Goal: Find specific page/section: Find specific page/section

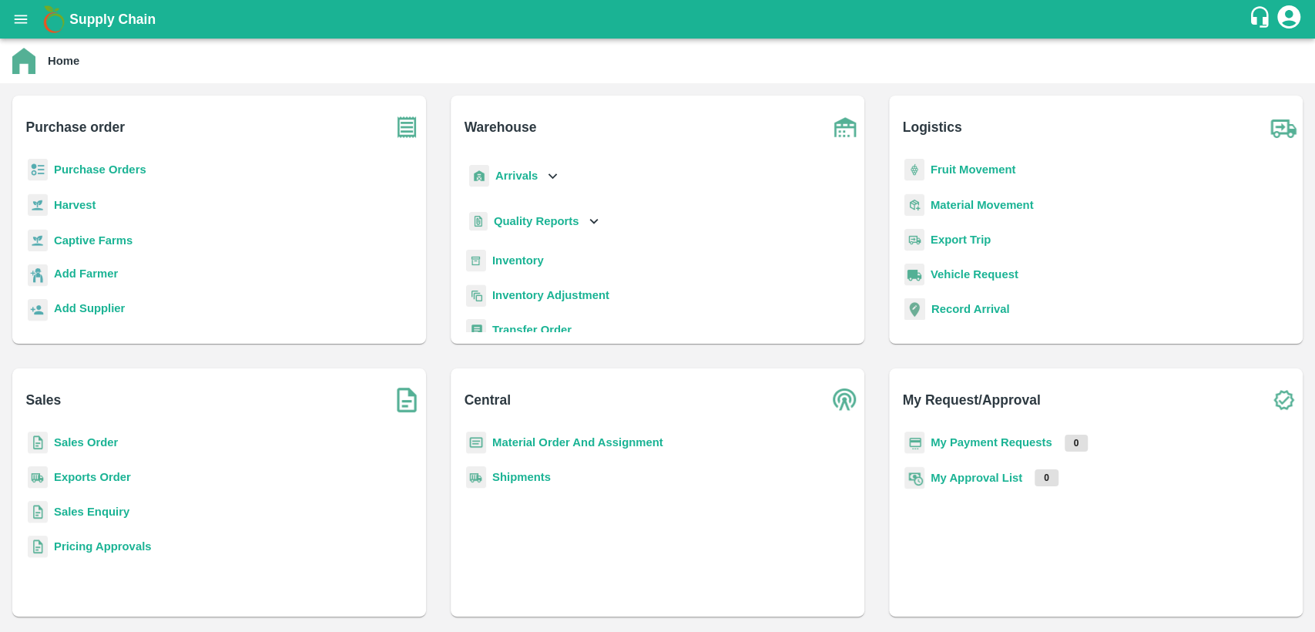
click at [94, 441] on b "Sales Order" at bounding box center [86, 442] width 64 height 12
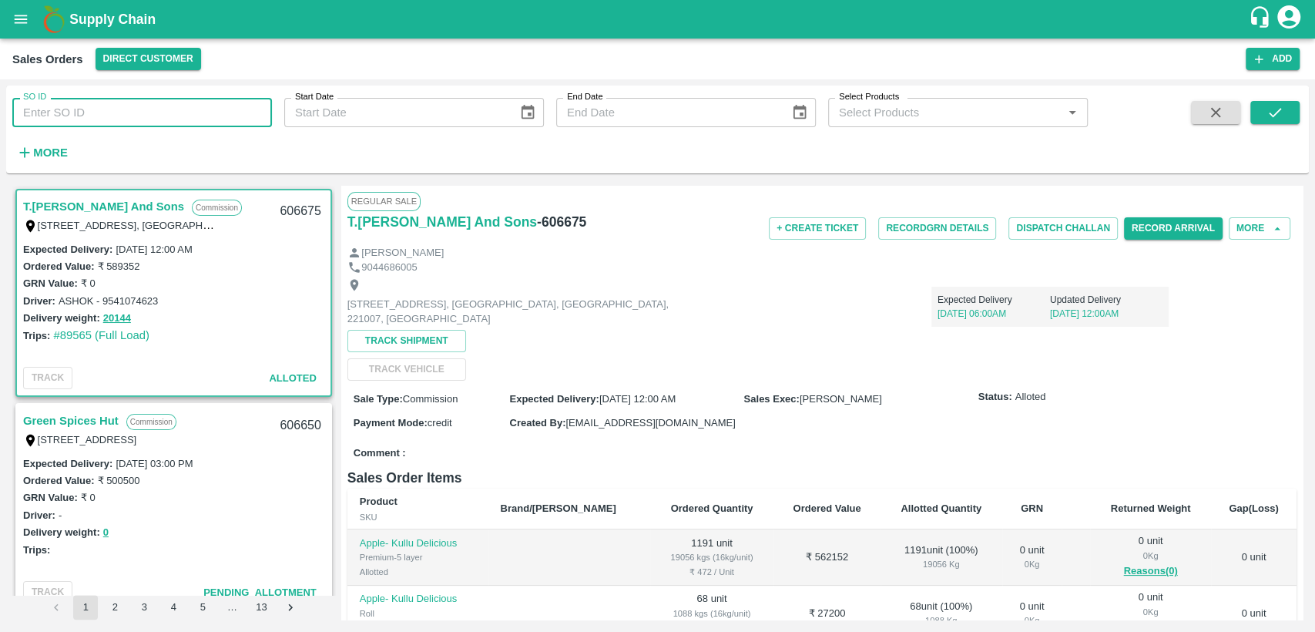
click at [69, 103] on input "SO ID" at bounding box center [142, 112] width 260 height 29
paste input "606219"
type input "606219"
click at [1273, 116] on icon "submit" at bounding box center [1274, 112] width 17 height 17
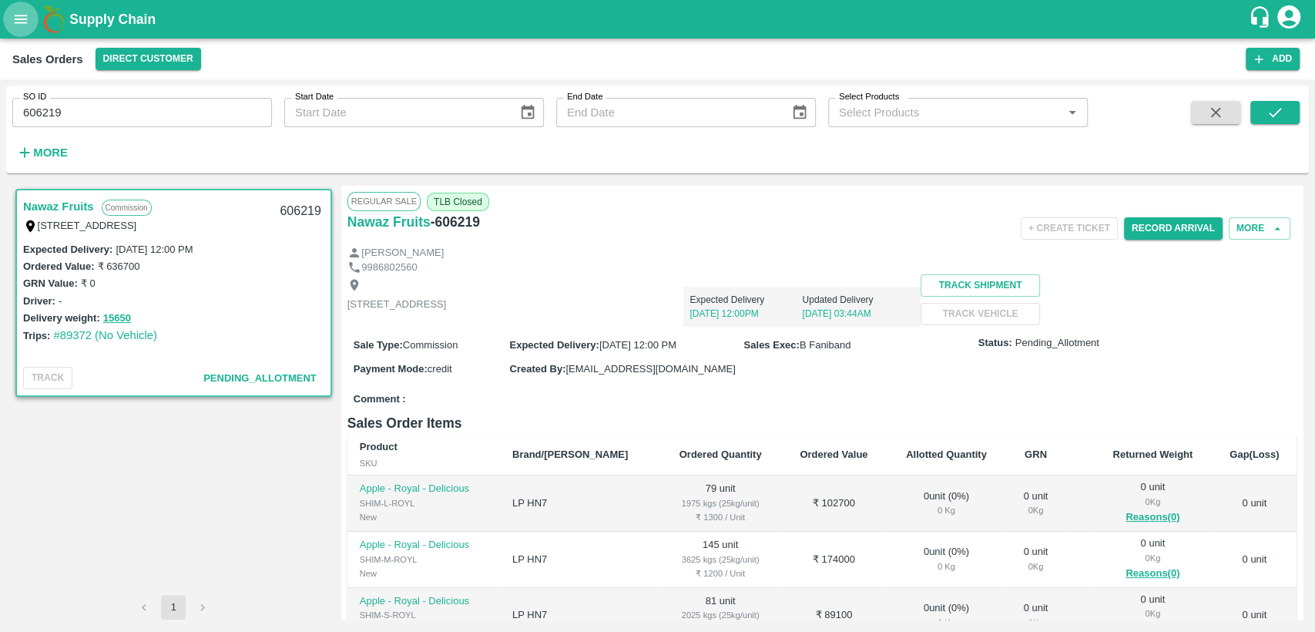
click at [25, 19] on icon "open drawer" at bounding box center [21, 19] width 13 height 8
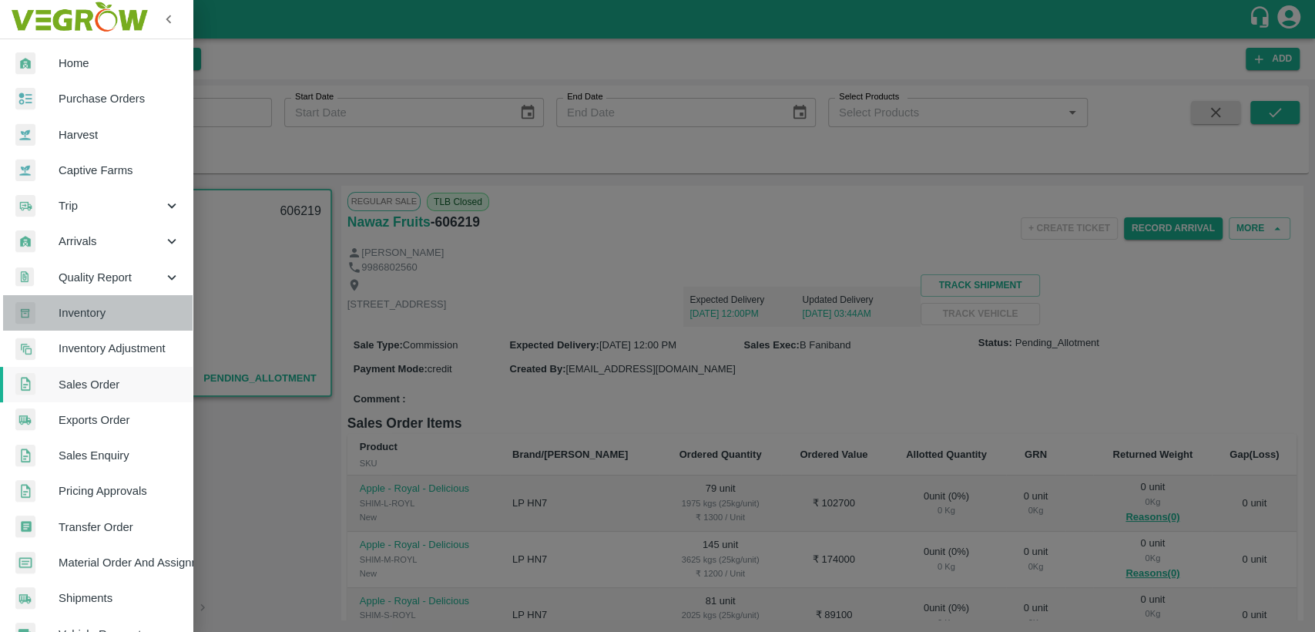
click at [109, 319] on span "Inventory" at bounding box center [120, 312] width 122 height 17
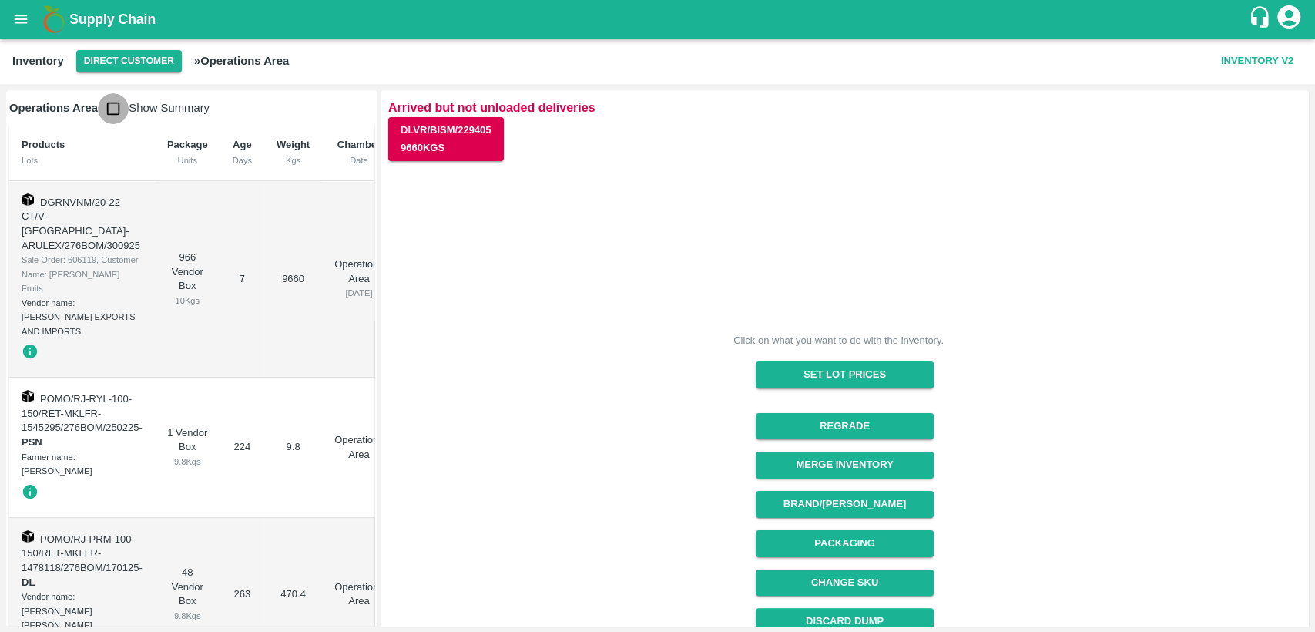
click at [108, 110] on input "checkbox" at bounding box center [113, 108] width 31 height 31
checkbox input "true"
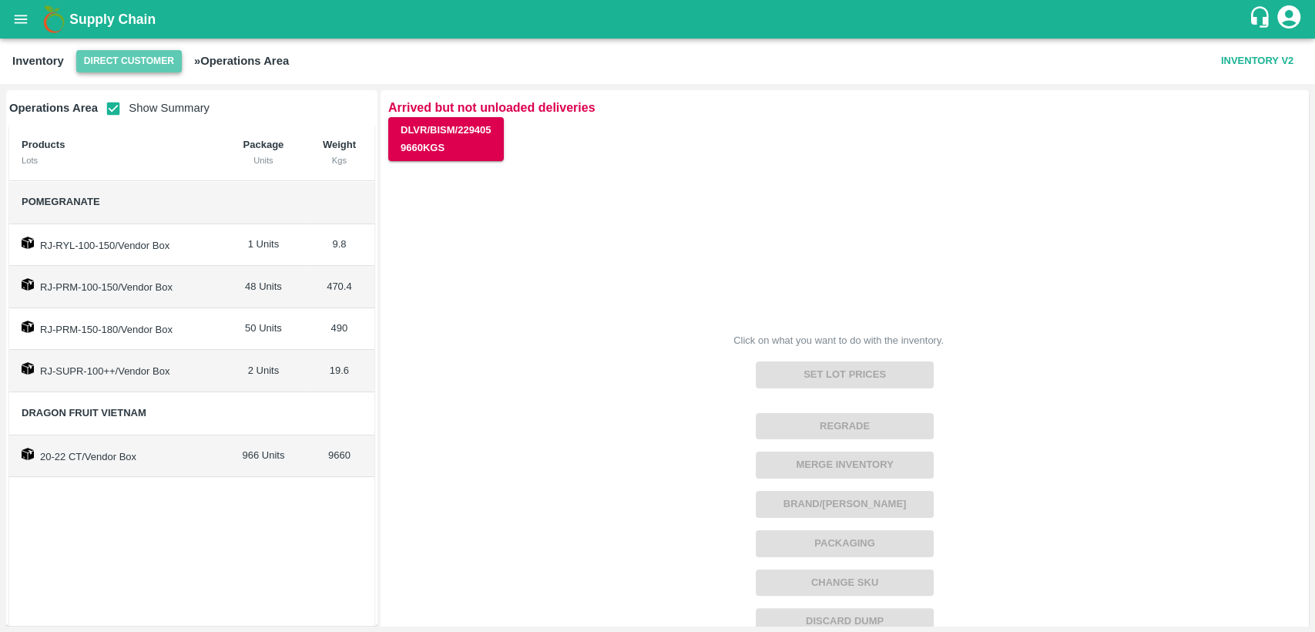
click at [130, 63] on button "Direct Customer" at bounding box center [129, 61] width 106 height 22
click at [119, 122] on li "FruitX [GEOGRAPHIC_DATA]" at bounding box center [162, 119] width 177 height 26
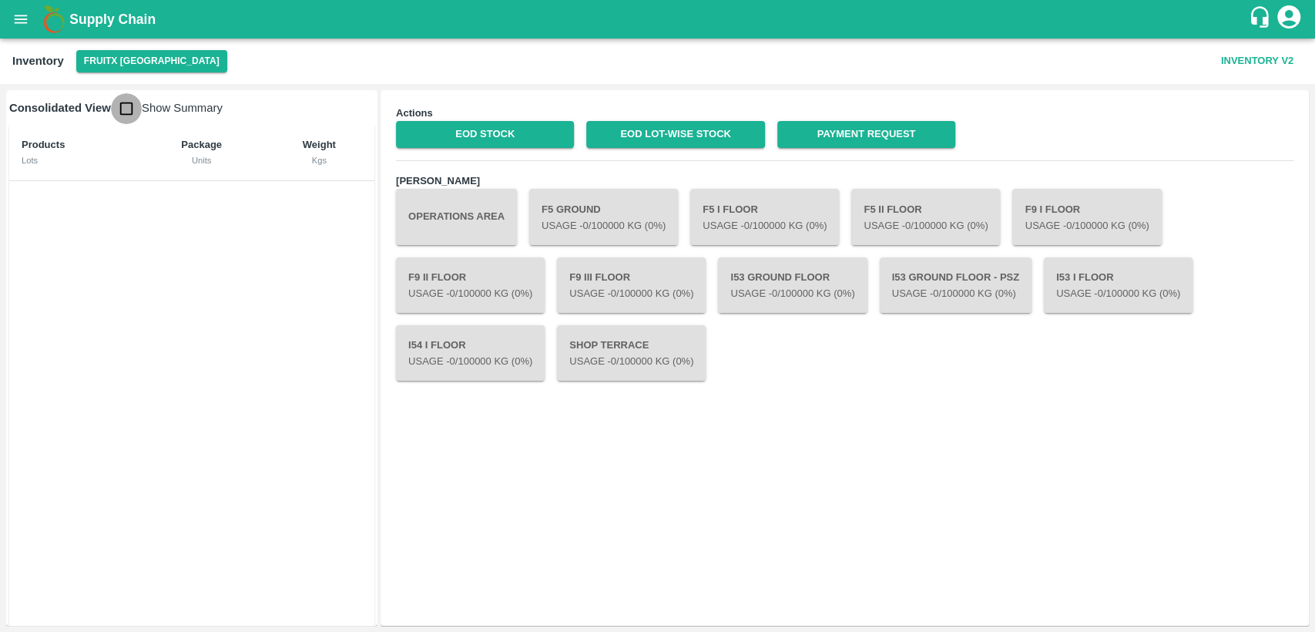
click at [130, 114] on input "checkbox" at bounding box center [126, 108] width 31 height 31
checkbox input "true"
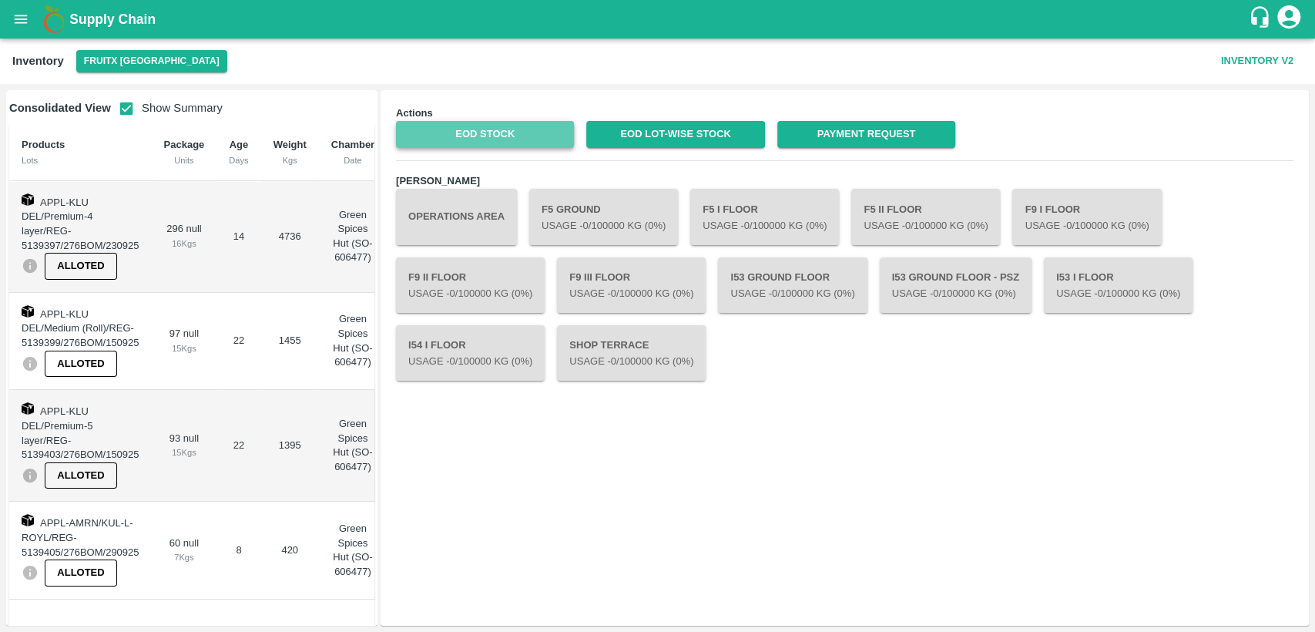
click at [536, 141] on link "EOD Stock" at bounding box center [485, 134] width 178 height 27
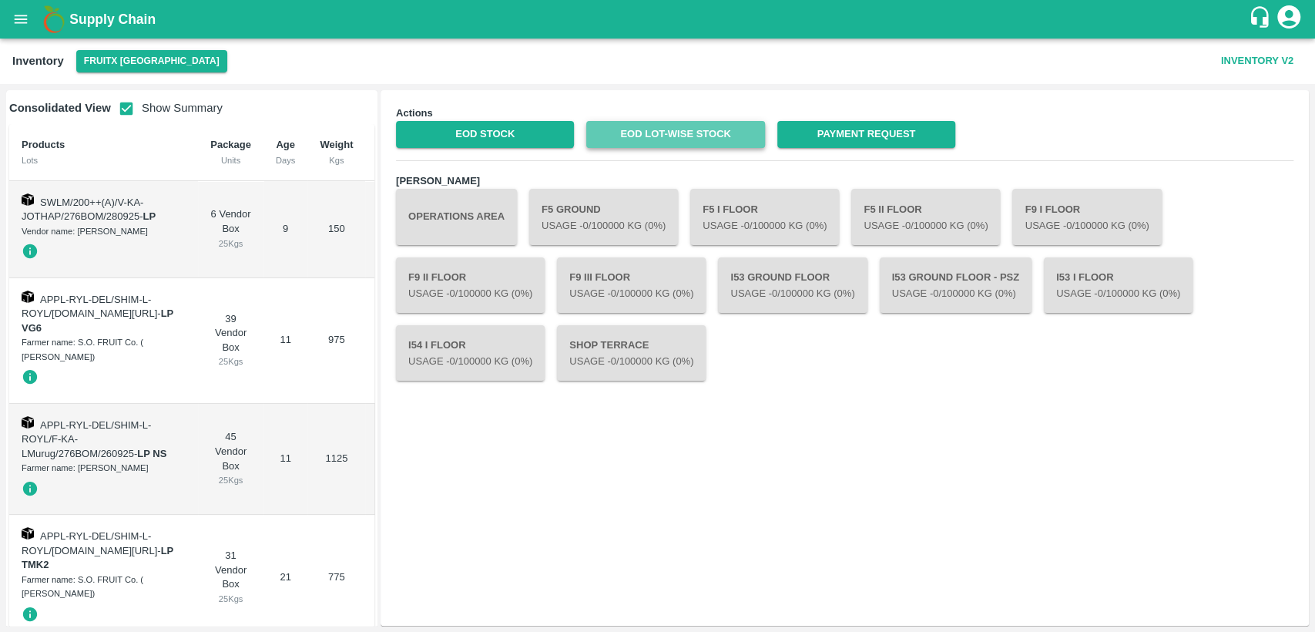
click at [662, 132] on link "EOD Lot-wise Stock" at bounding box center [675, 134] width 178 height 27
